Goal: Navigation & Orientation: Find specific page/section

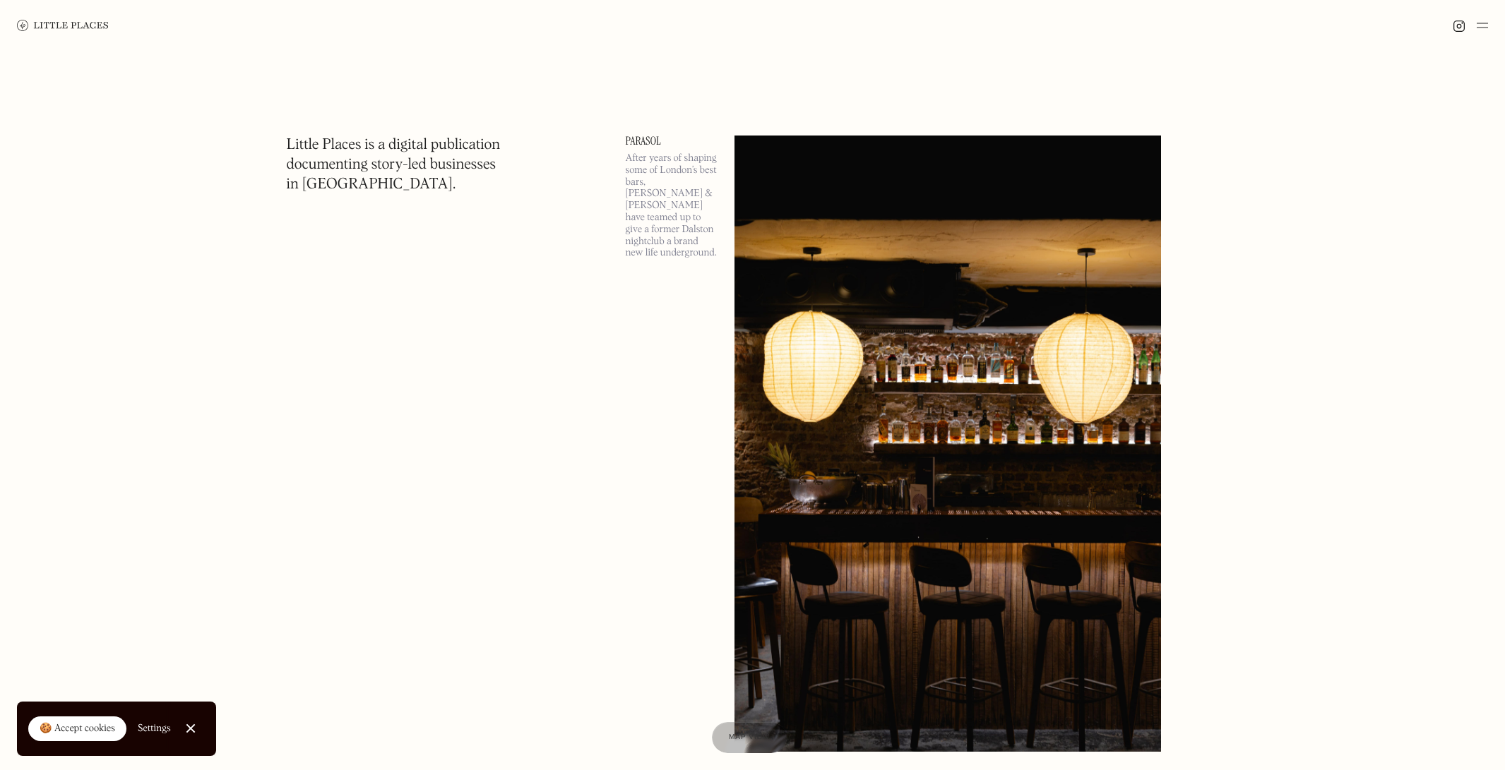
click at [56, 18] on link at bounding box center [63, 25] width 92 height 51
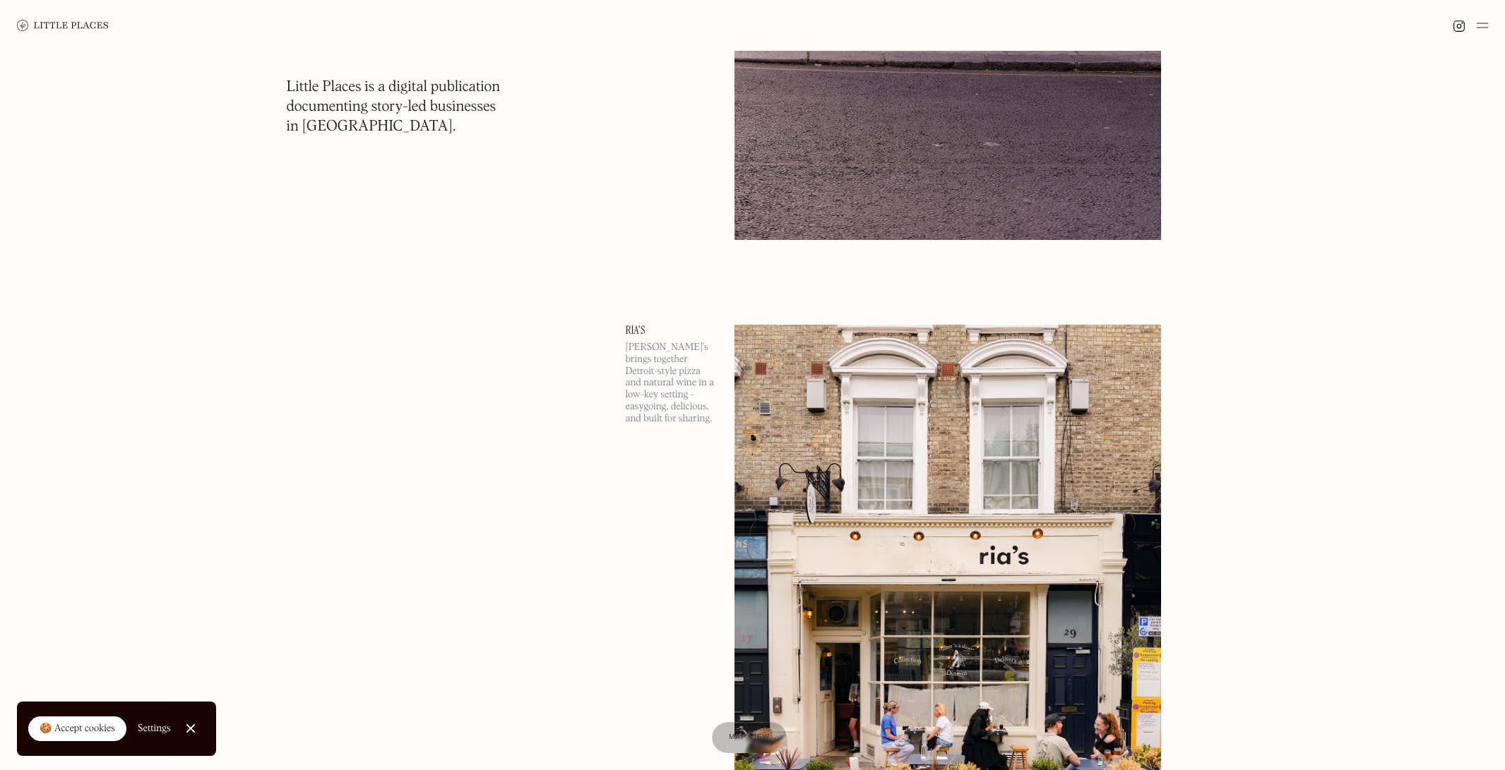
scroll to position [3500, 0]
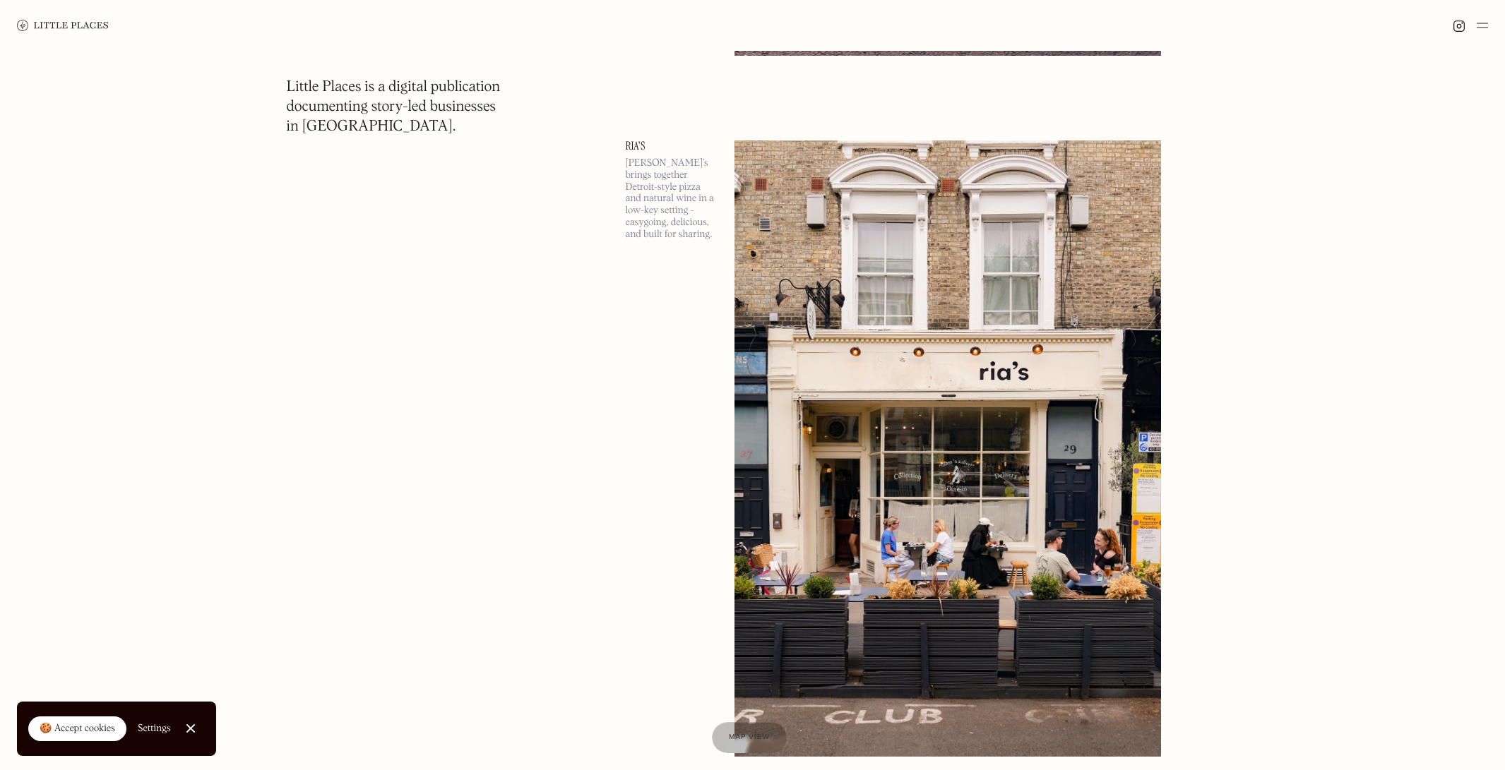
click at [192, 726] on div at bounding box center [190, 729] width 9 height 9
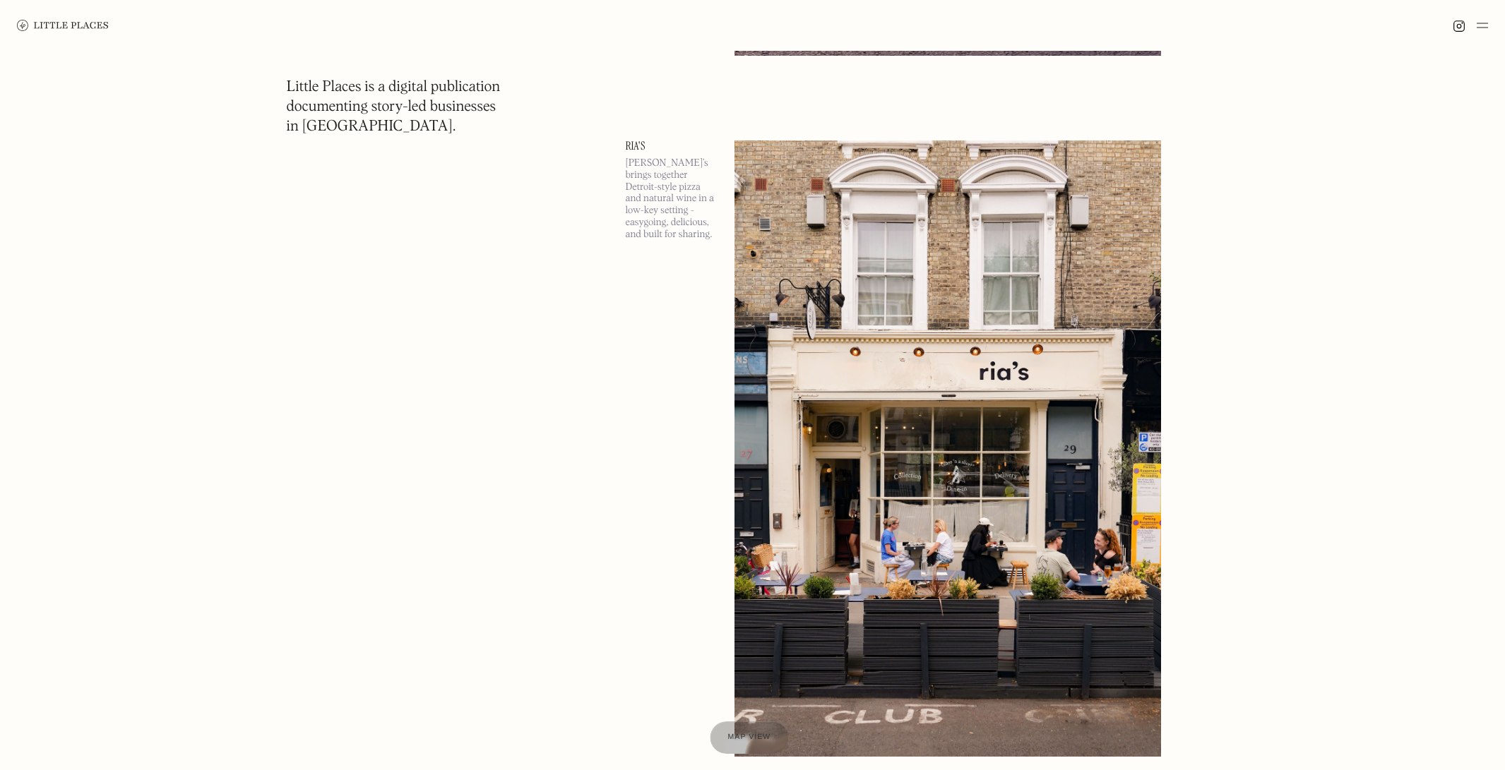
click at [762, 727] on div at bounding box center [749, 738] width 78 height 32
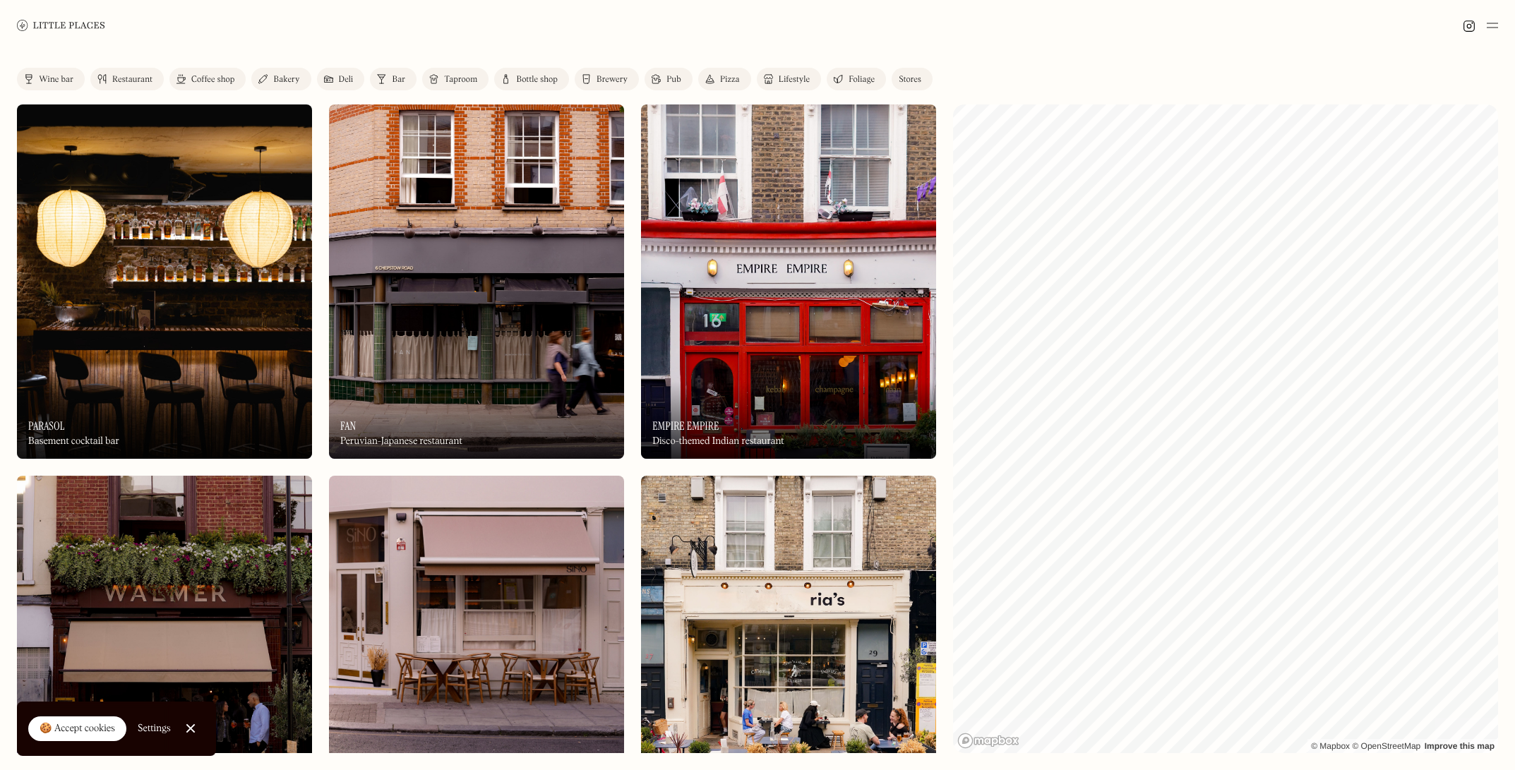
click at [134, 76] on div "Restaurant" at bounding box center [132, 80] width 40 height 8
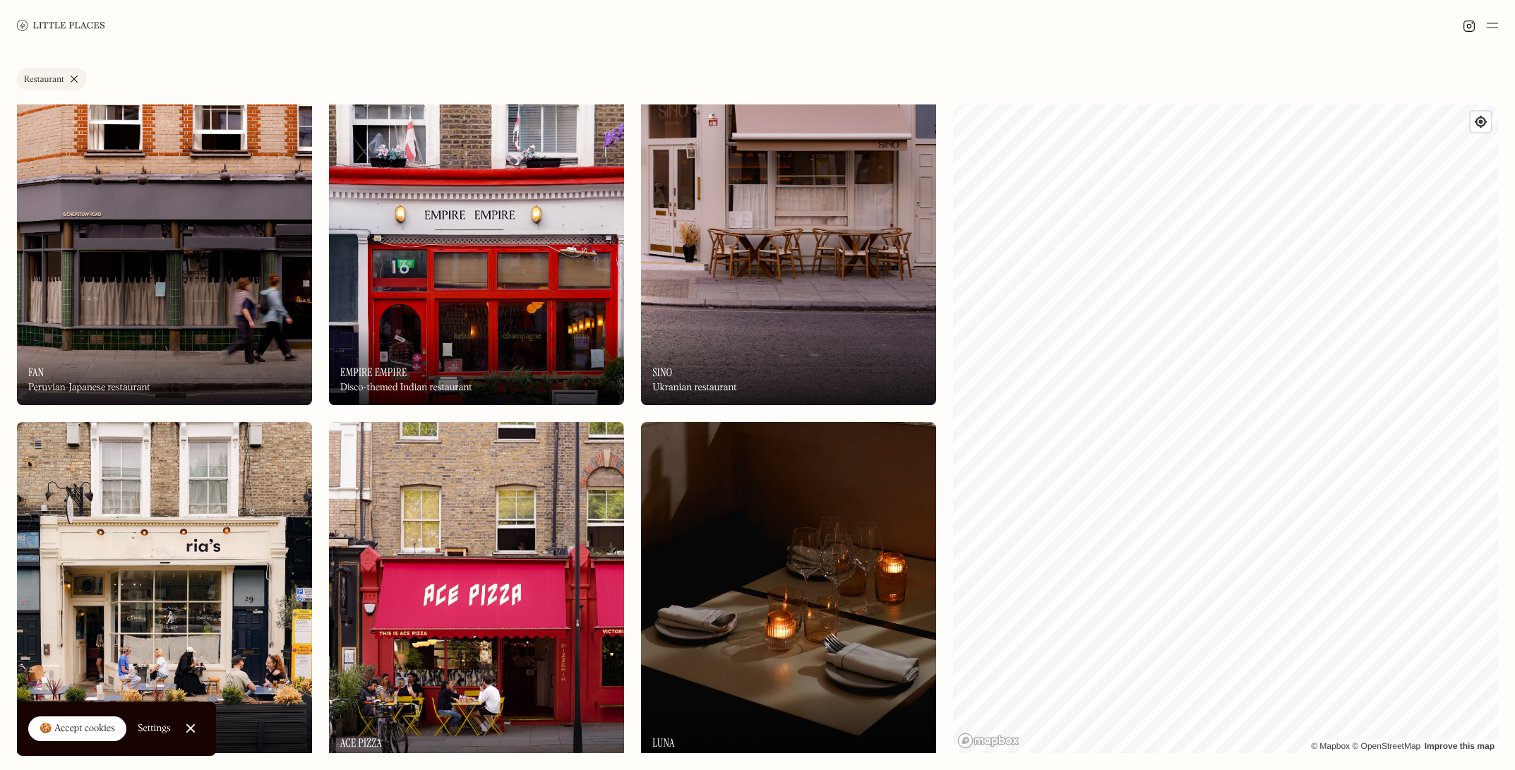
scroll to position [119, 0]
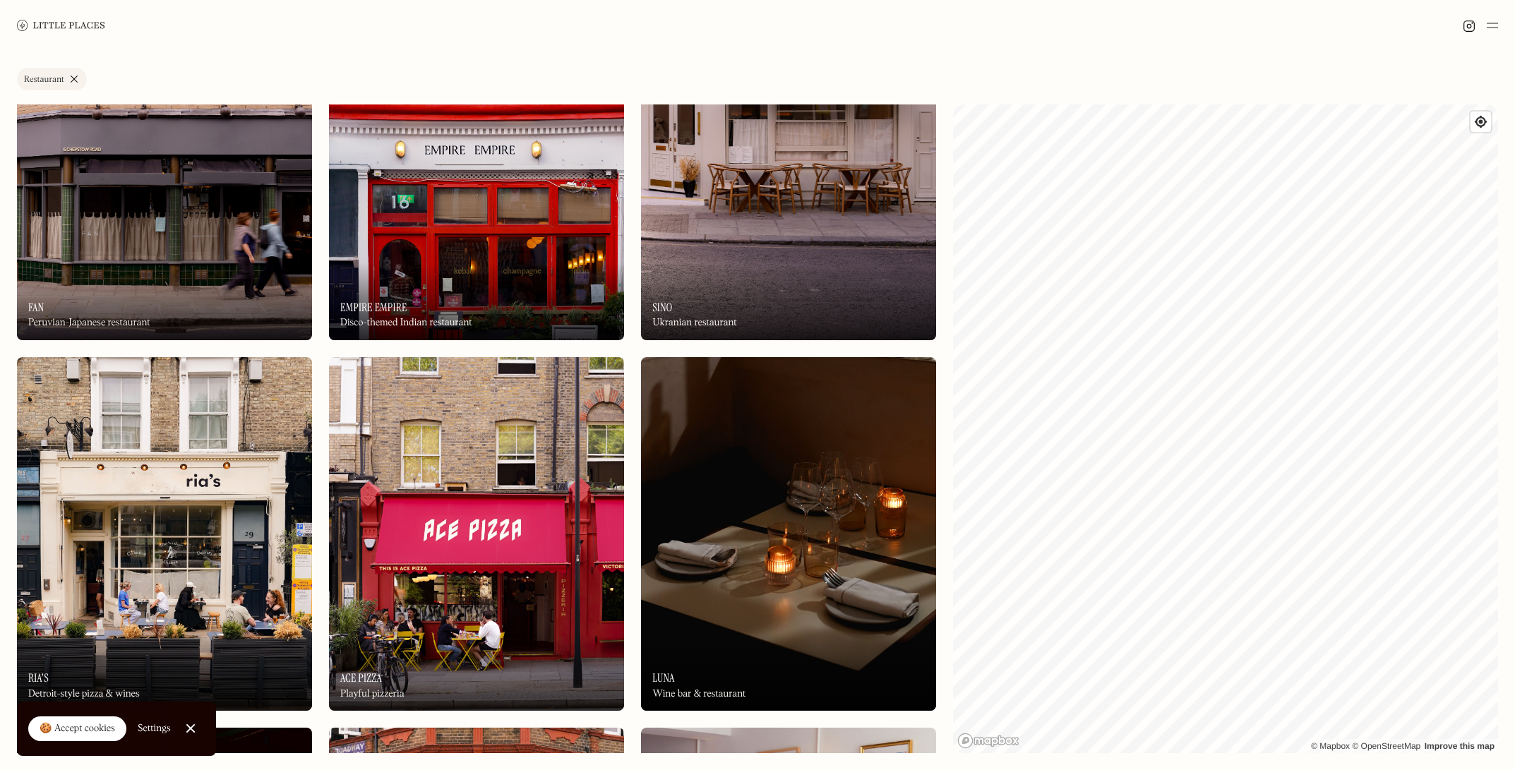
click at [201, 729] on link "Close Cookie Popup" at bounding box center [191, 729] width 28 height 28
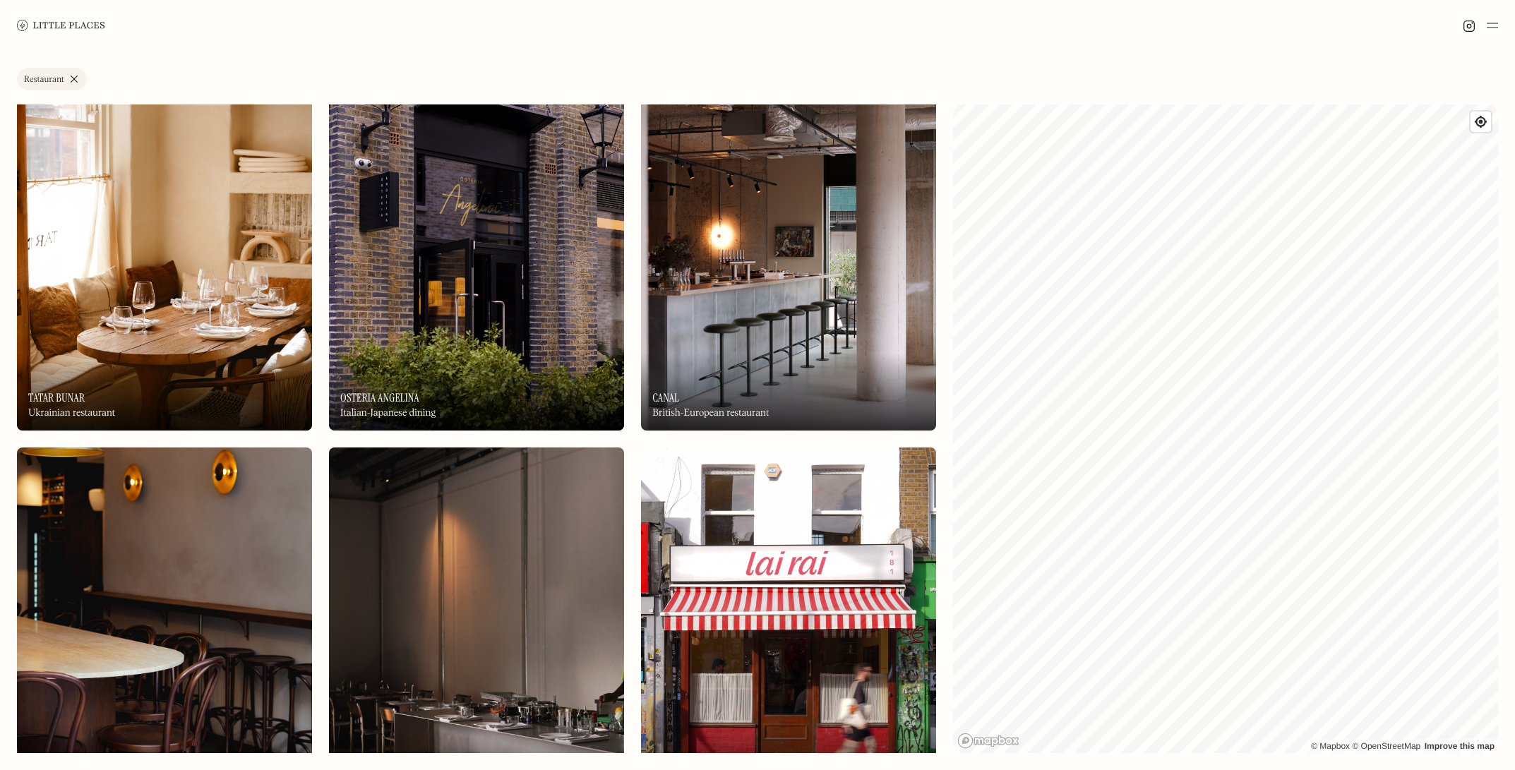
scroll to position [1057, 0]
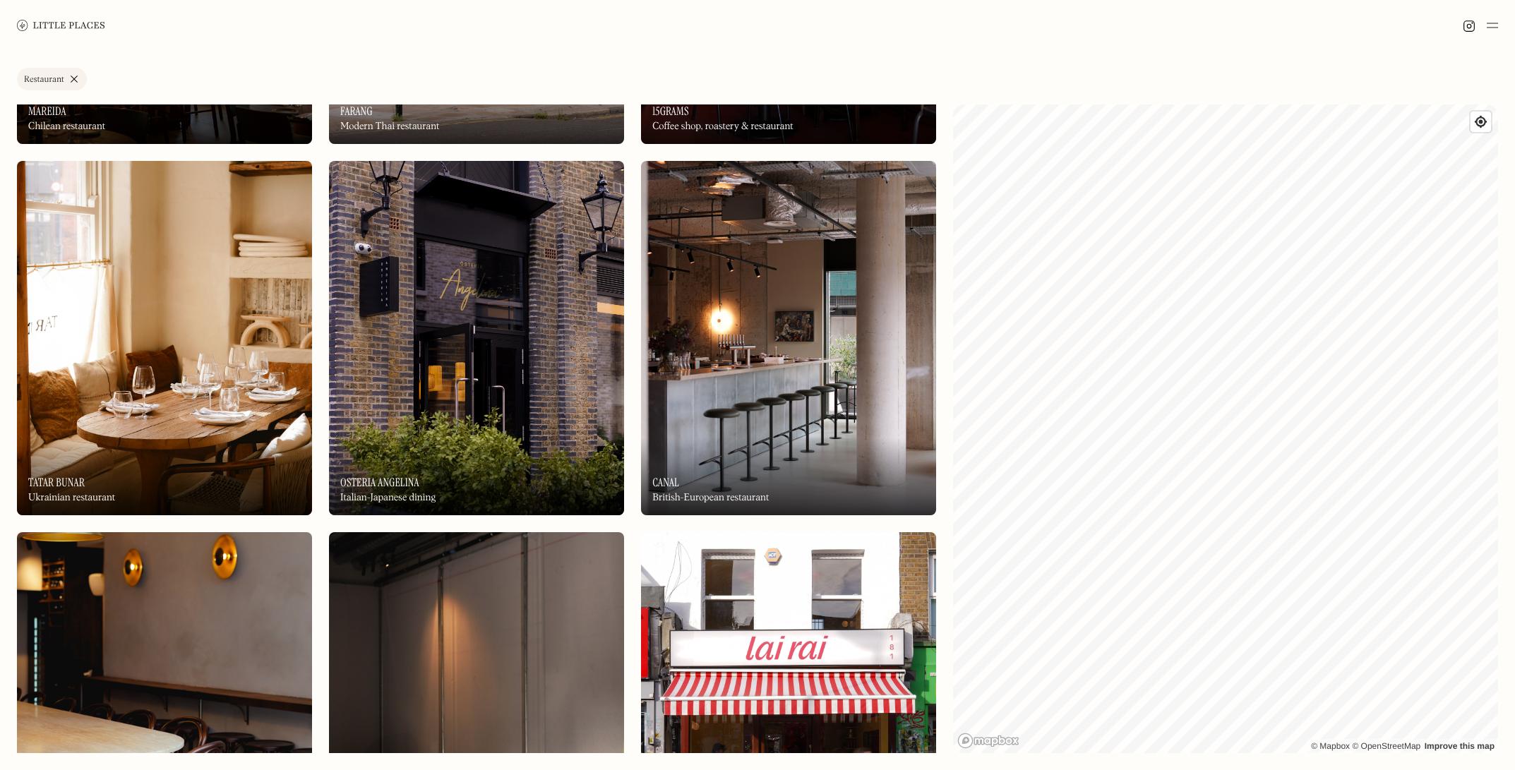
click at [153, 338] on img at bounding box center [164, 338] width 295 height 354
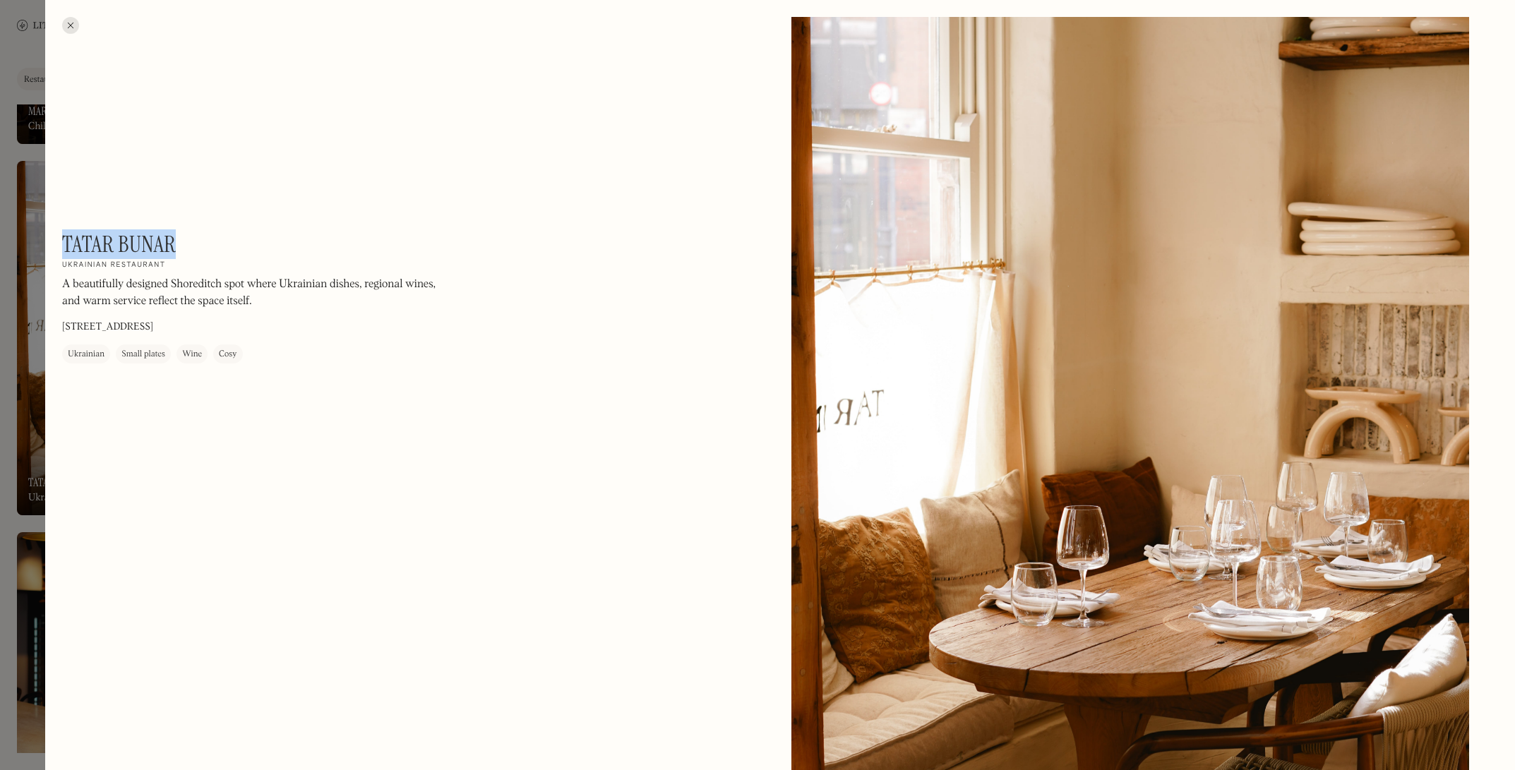
drag, startPoint x: 185, startPoint y: 247, endPoint x: 62, endPoint y: 242, distance: 123.0
click at [62, 242] on div "Tatar Bunar On Our Radar Ukrainian restaurant A beautifully designed Shoreditch…" at bounding box center [252, 297] width 381 height 133
copy h1 "Tatar Bunar"
